Goal: Communication & Community: Answer question/provide support

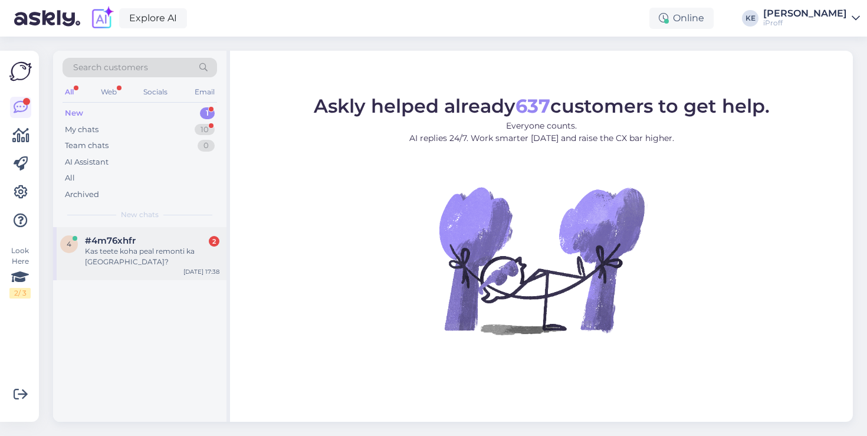
click at [165, 236] on div "#4m76xhfr 2" at bounding box center [152, 240] width 134 height 11
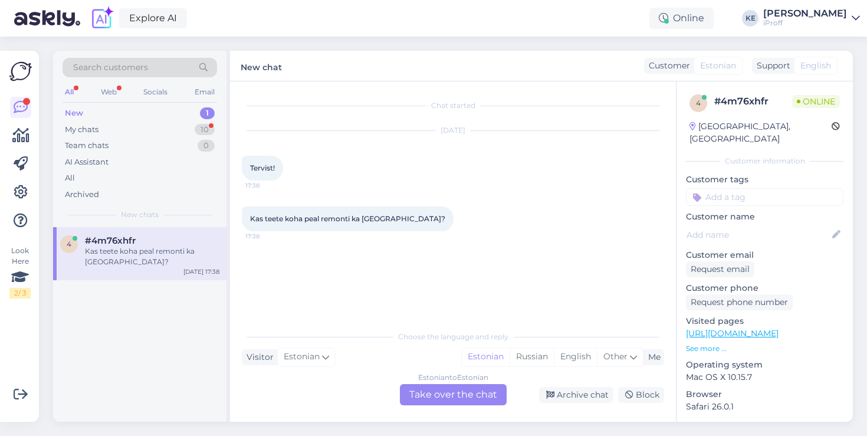
click at [476, 387] on div "Estonian to Estonian Take over the chat" at bounding box center [453, 394] width 107 height 21
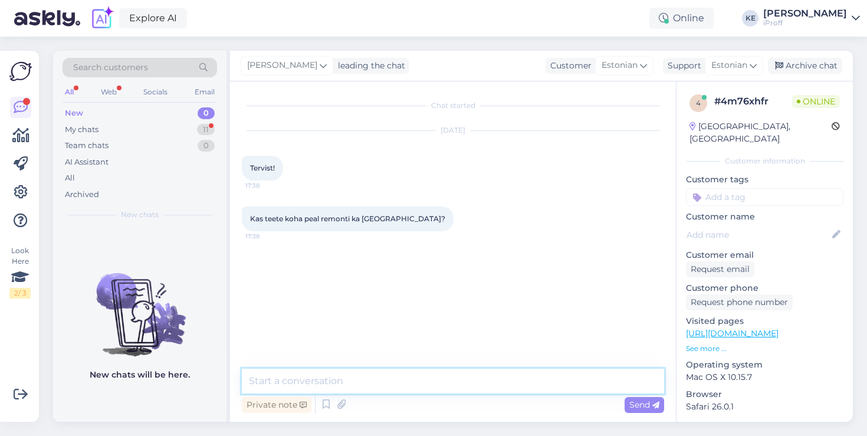
click at [426, 385] on textarea at bounding box center [453, 381] width 422 height 25
type textarea "Tervist!"
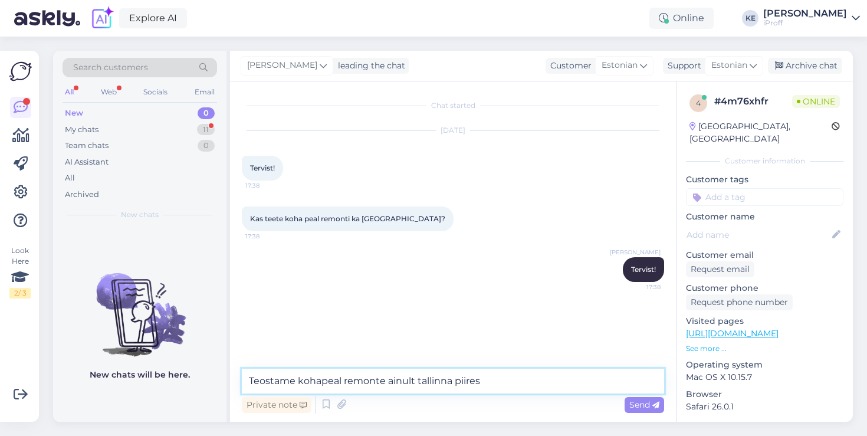
type textarea "Teostame kohapeal remonte ainult tallinna piires,"
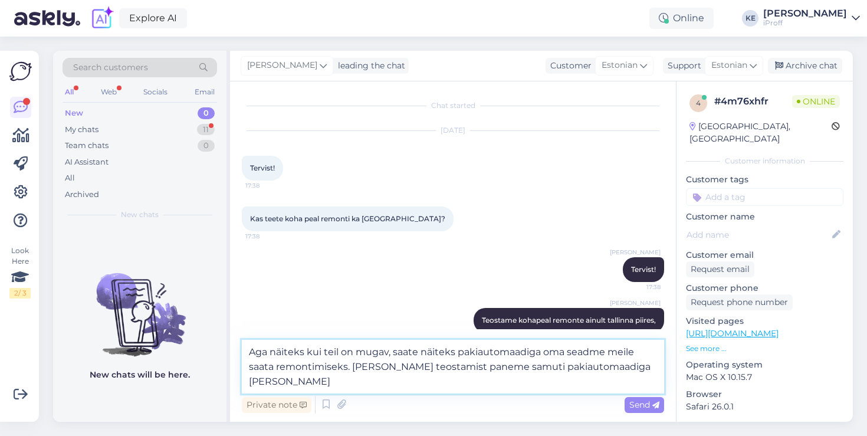
type textarea "Aga näiteks kui teil on mugav, saate näiteks pakiautomaadiga oma seadme meile s…"
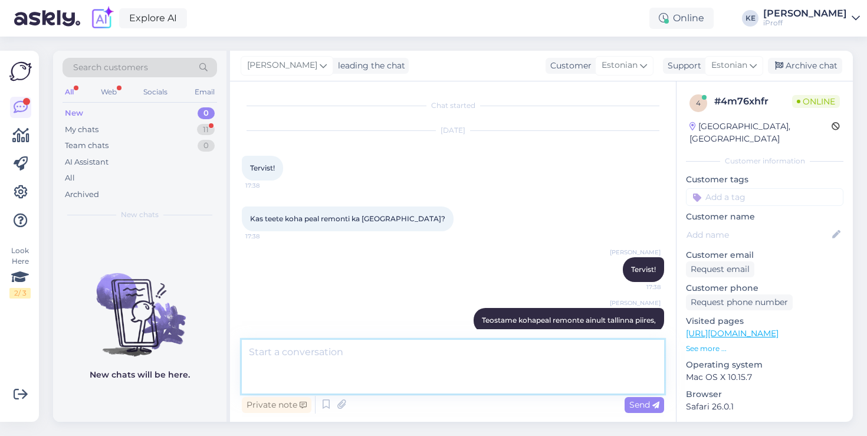
scroll to position [70, 0]
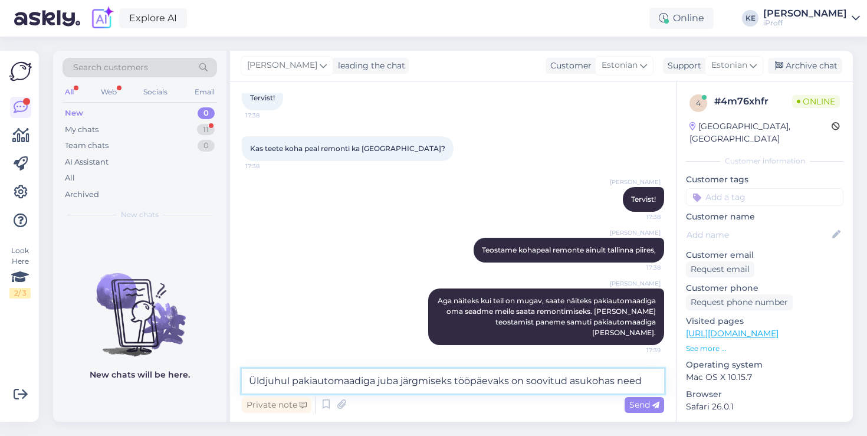
type textarea "Üldjuhul pakiautomaadiga juba järgmiseks tööpäevaks on soovitud asukohas need."
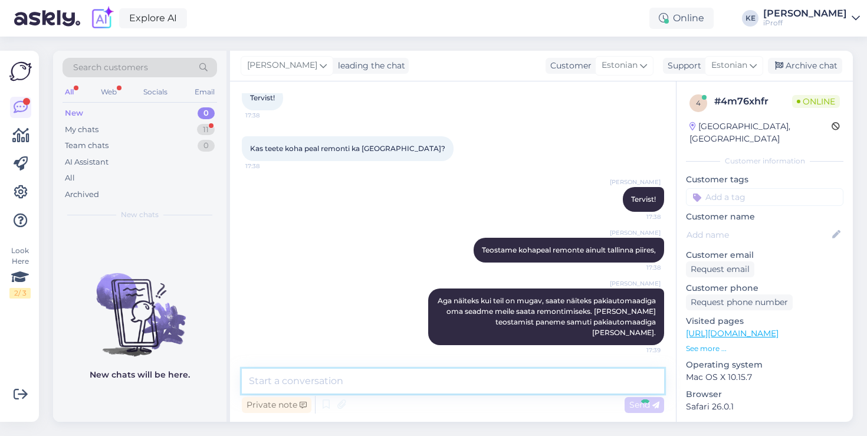
scroll to position [132, 0]
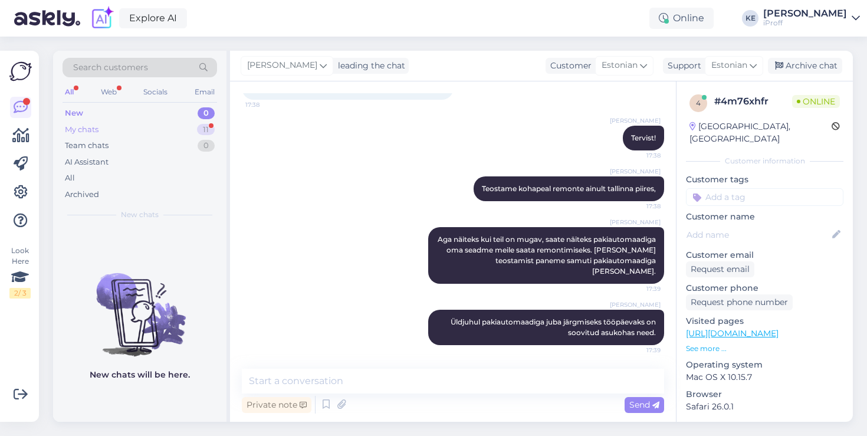
click at [136, 133] on div "My chats 11" at bounding box center [140, 129] width 155 height 17
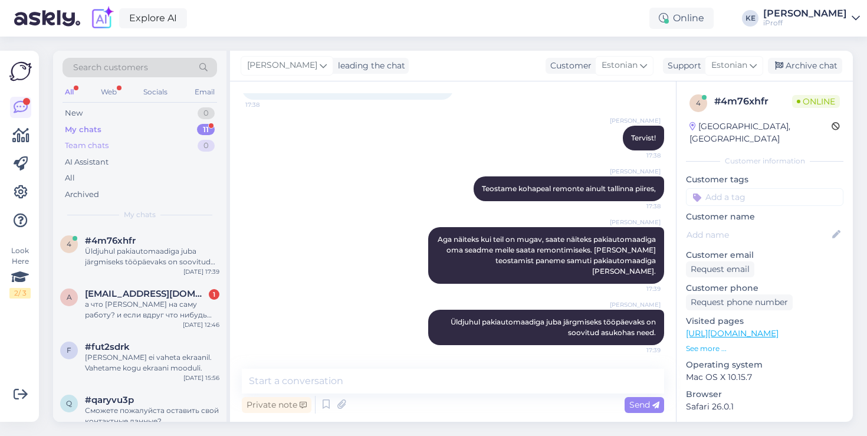
click at [128, 144] on div "Team chats 0" at bounding box center [140, 145] width 155 height 17
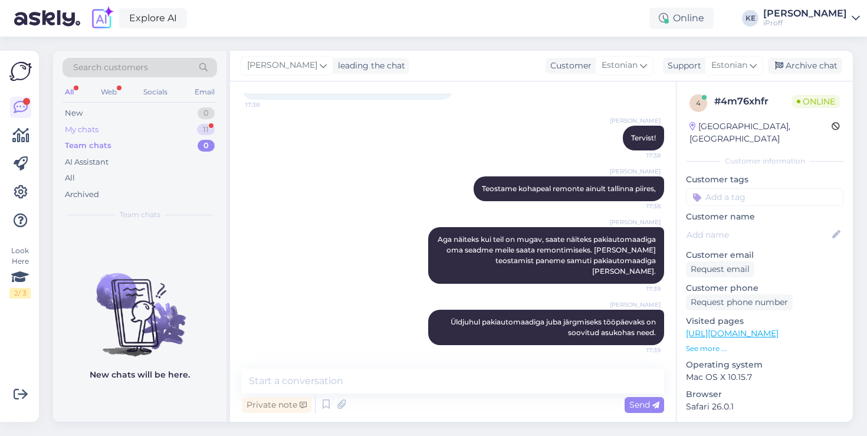
click at [148, 130] on div "My chats 11" at bounding box center [140, 129] width 155 height 17
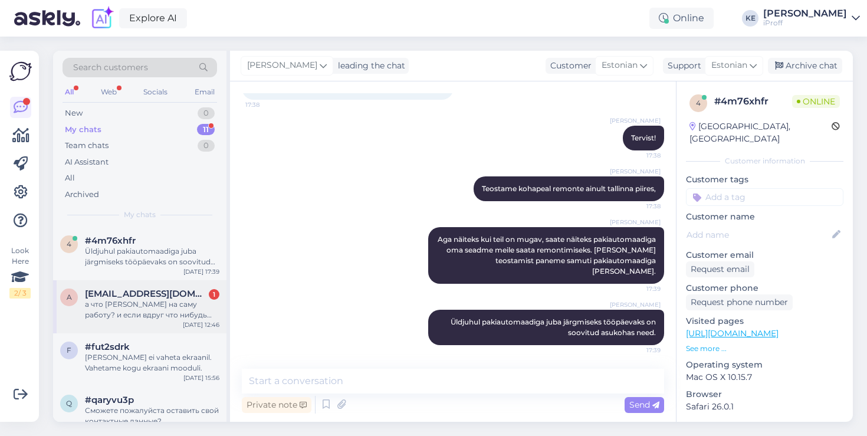
click at [166, 319] on div "а что [PERSON_NAME] на саму работу? и если вдруг что нибудь заденется в ходе ра…" at bounding box center [152, 309] width 134 height 21
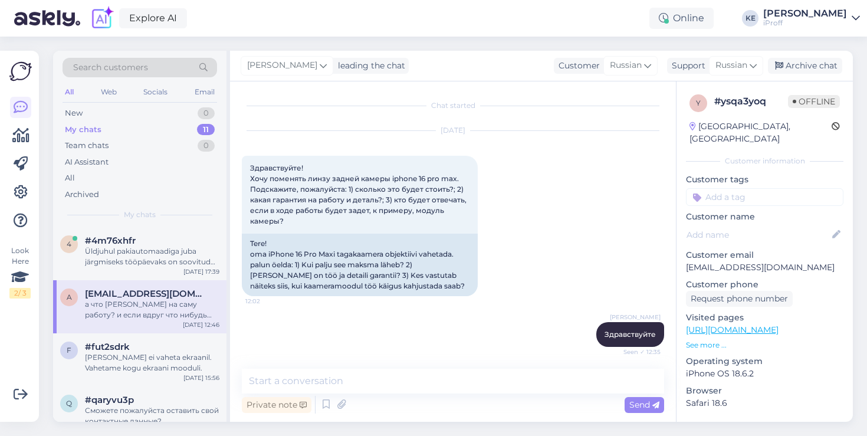
scroll to position [372, 0]
